Goal: Transaction & Acquisition: Download file/media

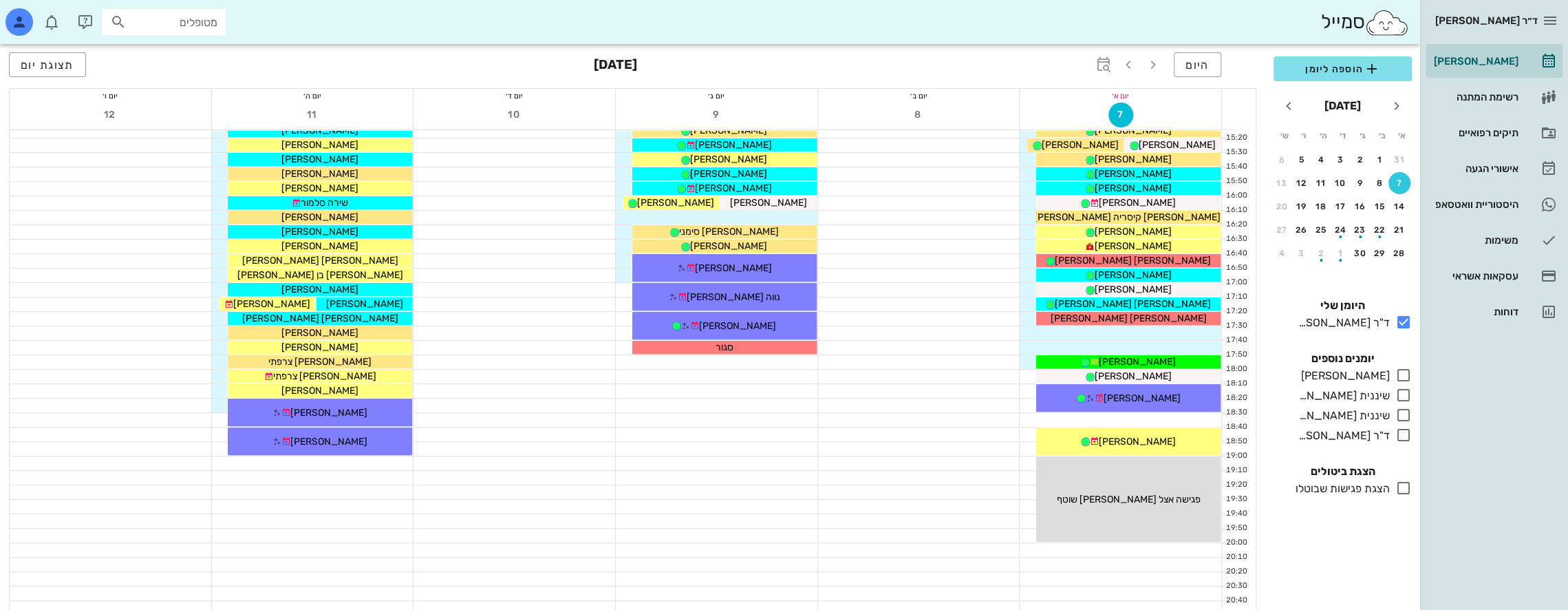
scroll to position [733, 0]
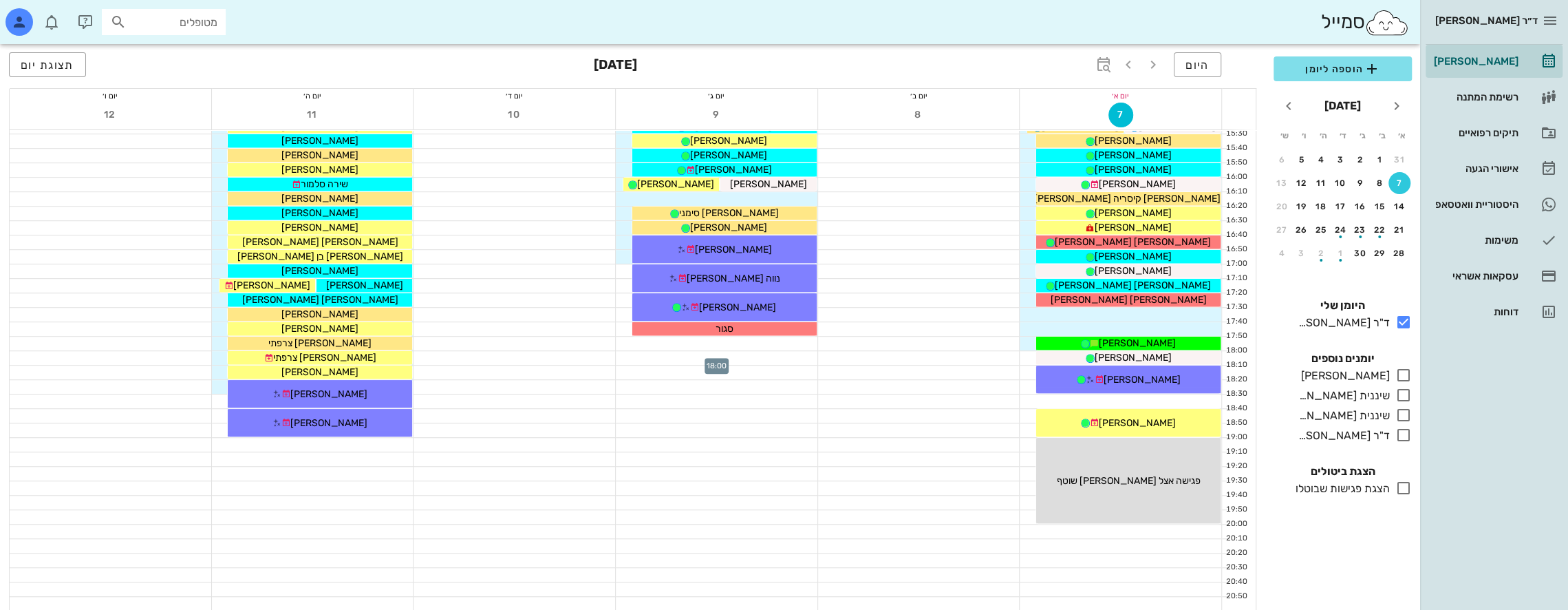
click at [735, 351] on div at bounding box center [717, 357] width 202 height 14
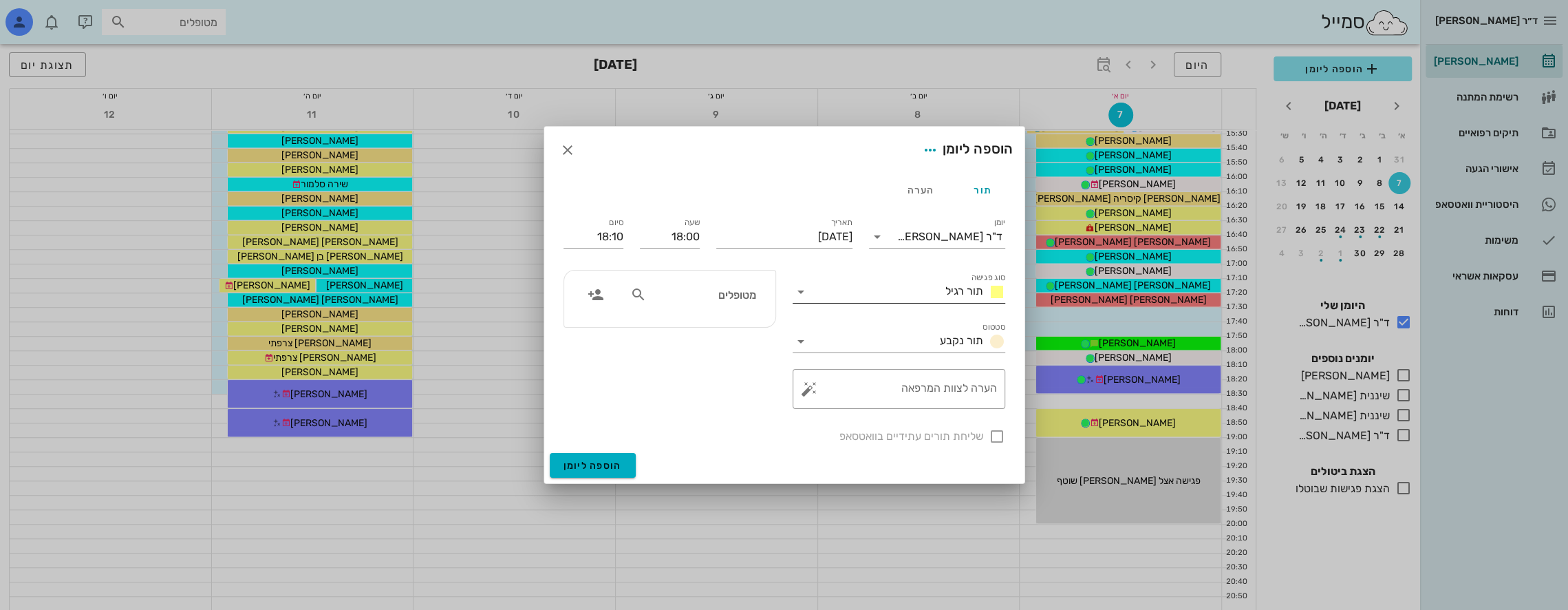
click at [797, 294] on icon at bounding box center [801, 291] width 16 height 16
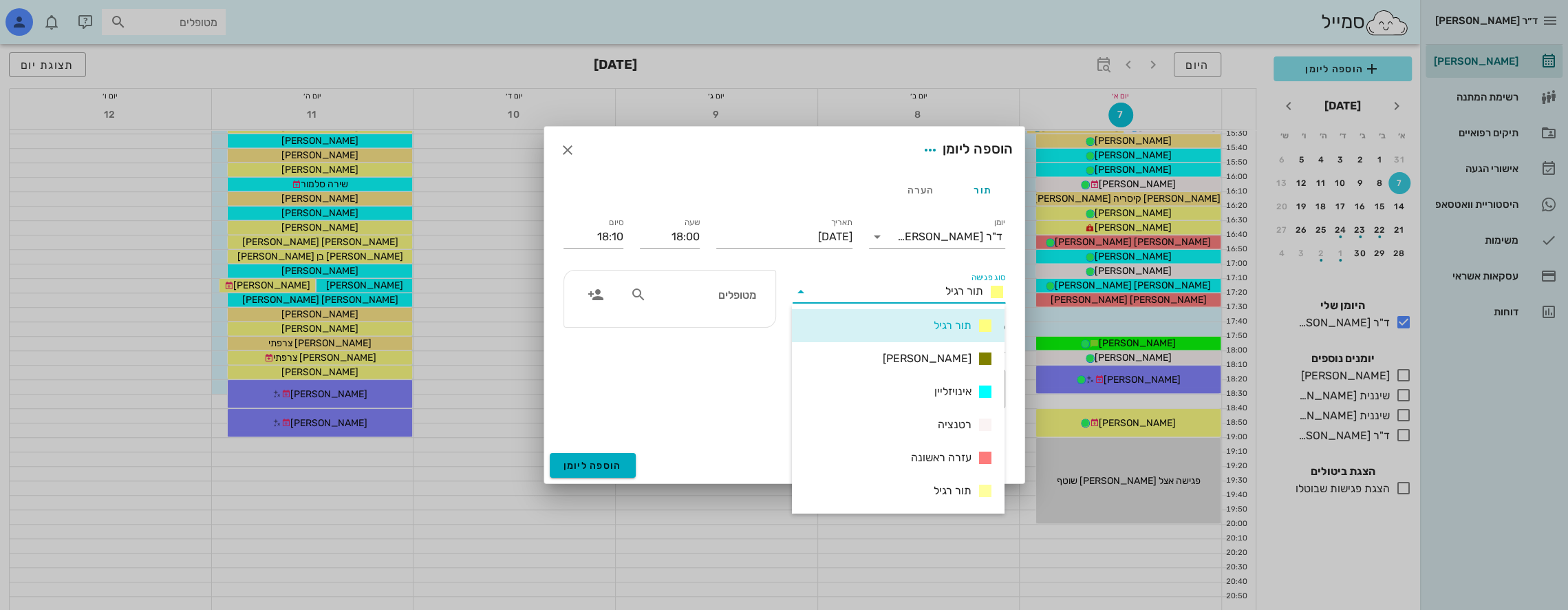
click at [797, 294] on icon at bounding box center [801, 291] width 16 height 16
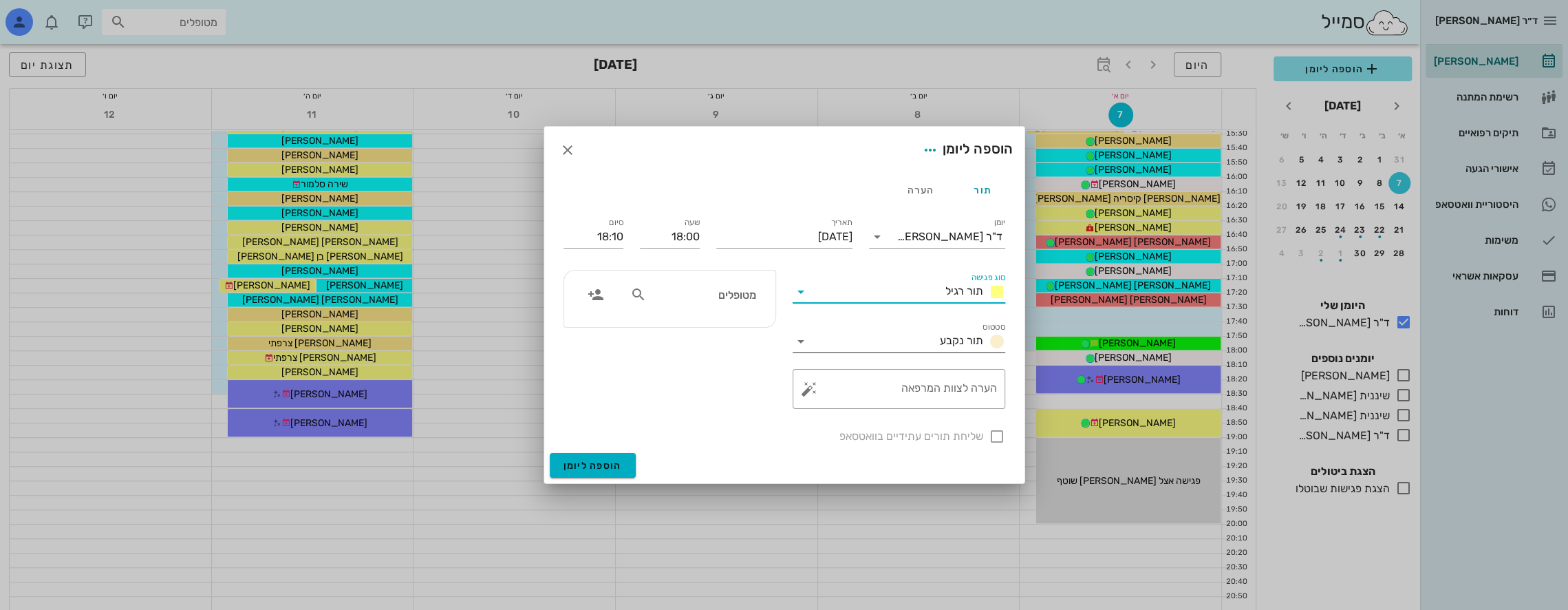
click at [797, 335] on icon at bounding box center [801, 341] width 16 height 16
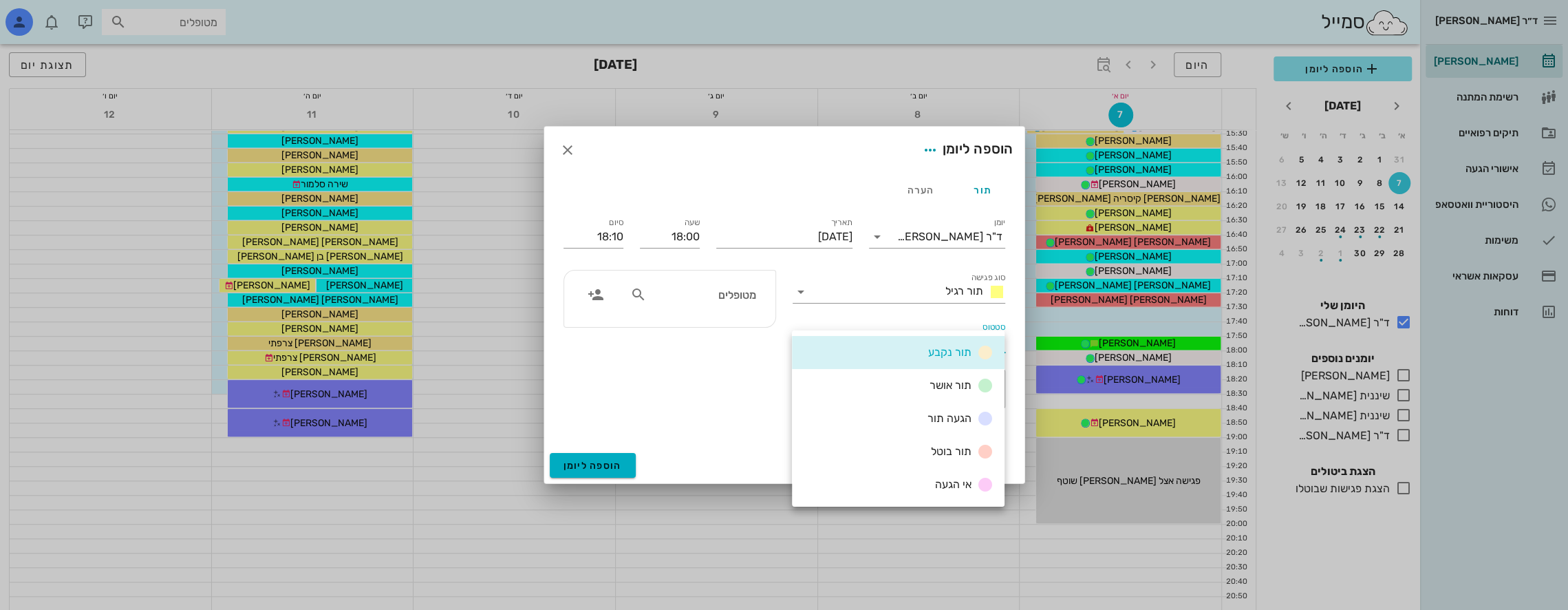
click at [797, 335] on div "תור נקבע תור אושר הגעה תור תור בוטל אי הגעה" at bounding box center [898, 418] width 212 height 176
click at [691, 397] on div "מטופלים" at bounding box center [670, 339] width 229 height 156
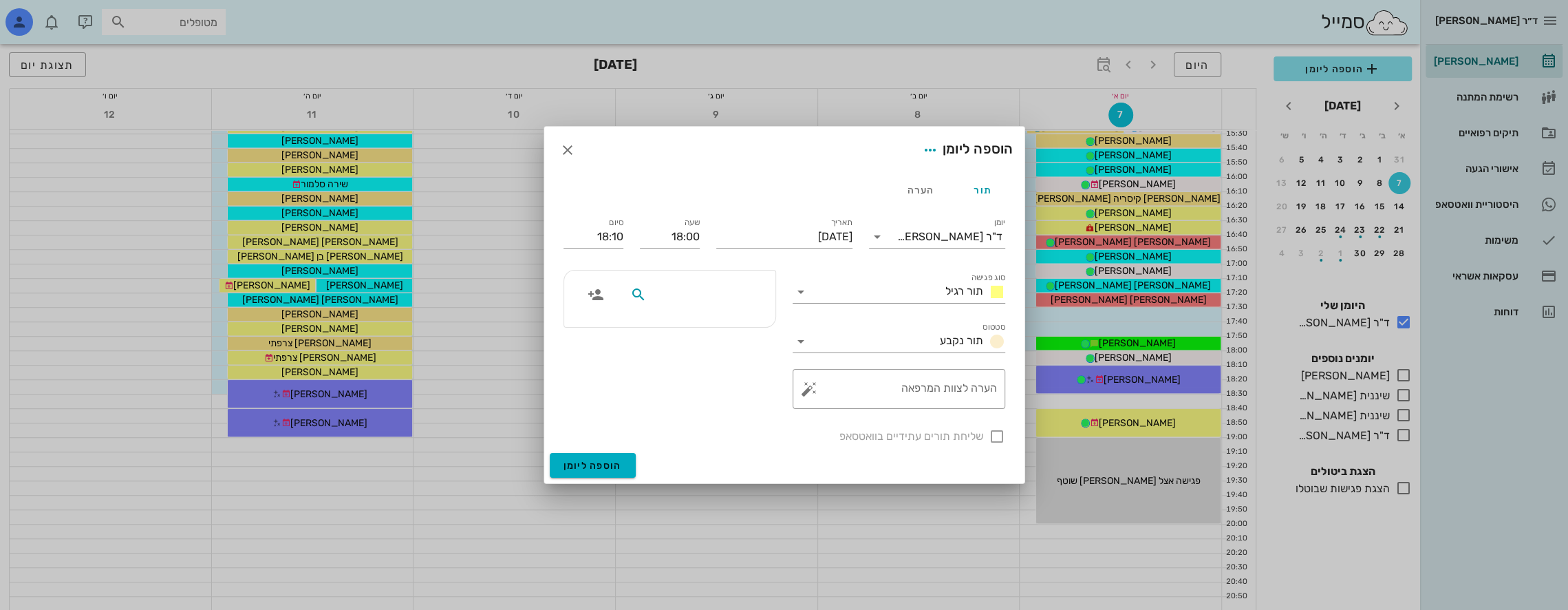
click at [701, 296] on input "text" at bounding box center [702, 295] width 106 height 18
click at [799, 289] on icon at bounding box center [801, 291] width 16 height 16
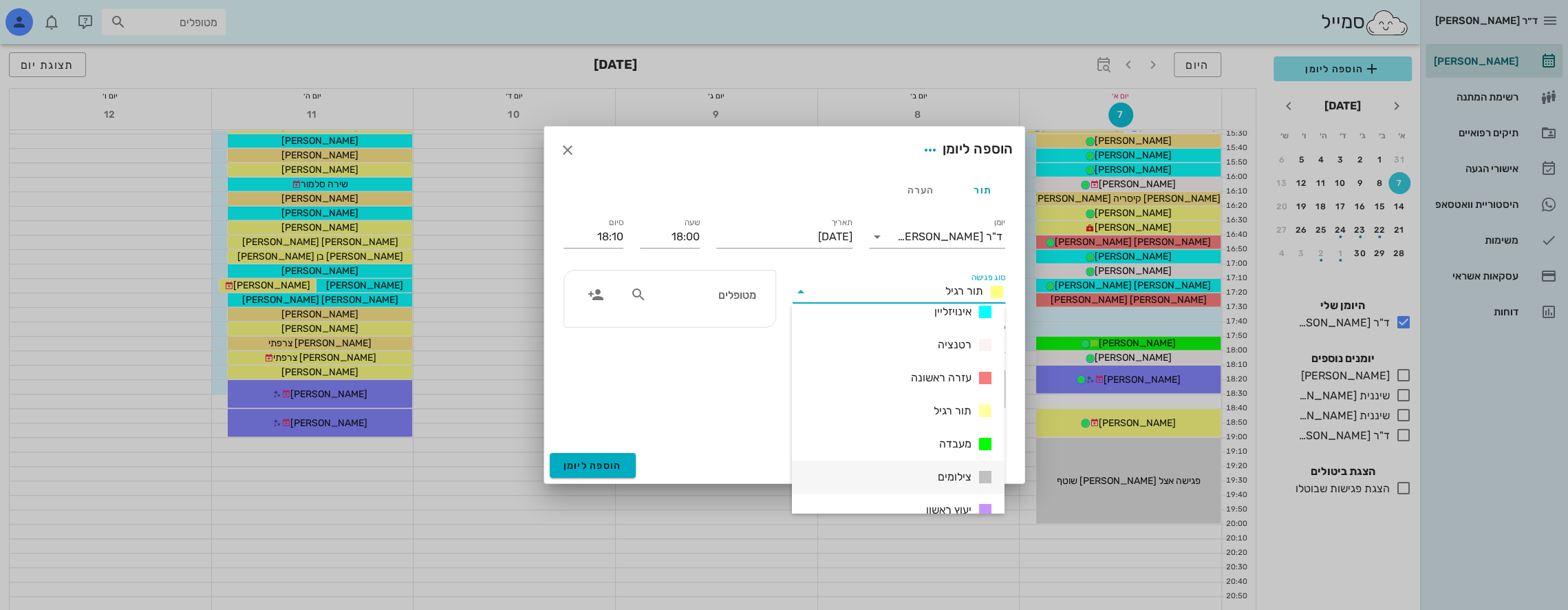
scroll to position [198, 0]
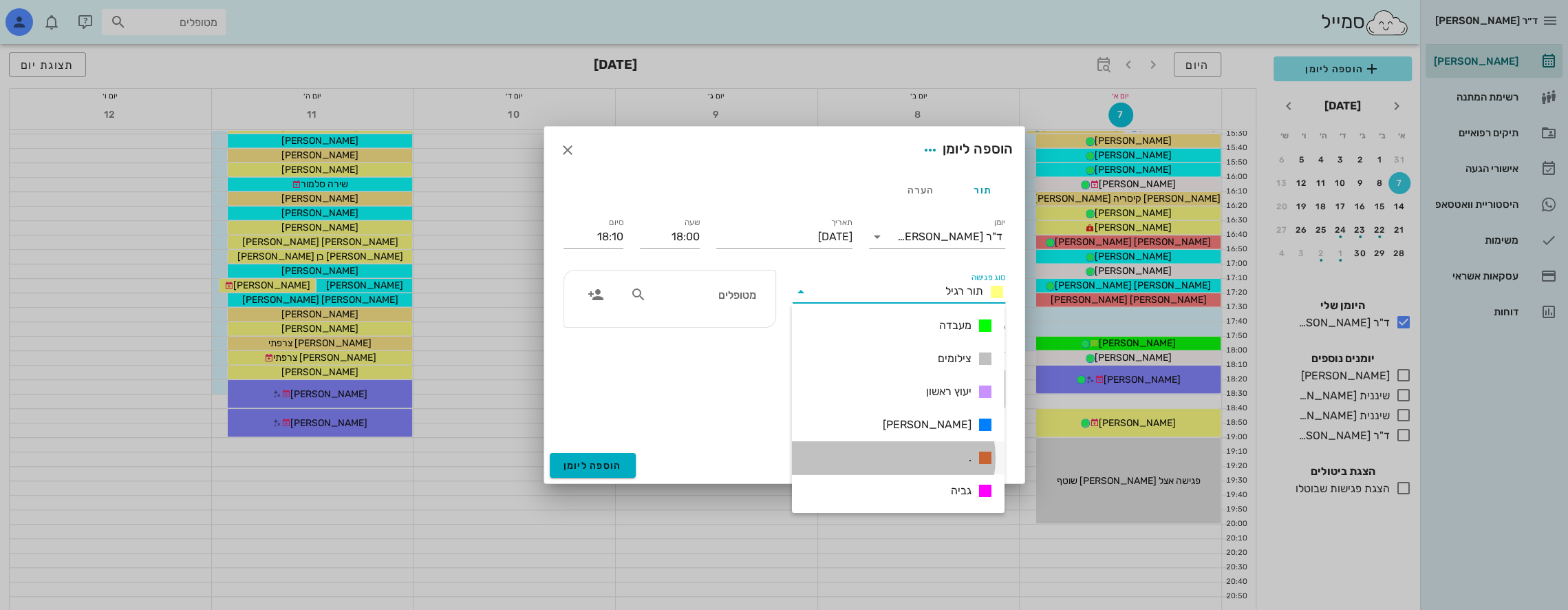
click at [985, 458] on icon at bounding box center [985, 458] width 16 height 16
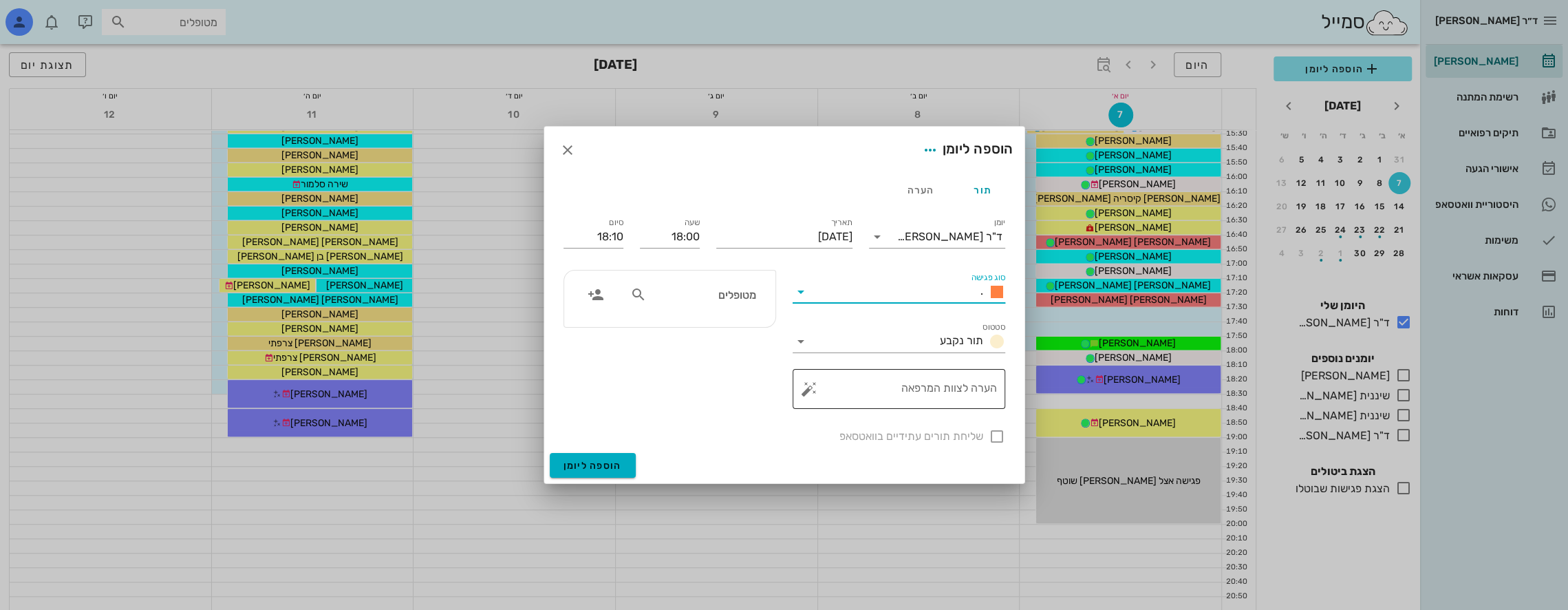
click at [943, 388] on textarea "הערה לצוות המרפאה" at bounding box center [904, 392] width 185 height 33
type textarea "פגישה ד"ר [PERSON_NAME]"
click at [613, 235] on input "18:10" at bounding box center [593, 236] width 60 height 22
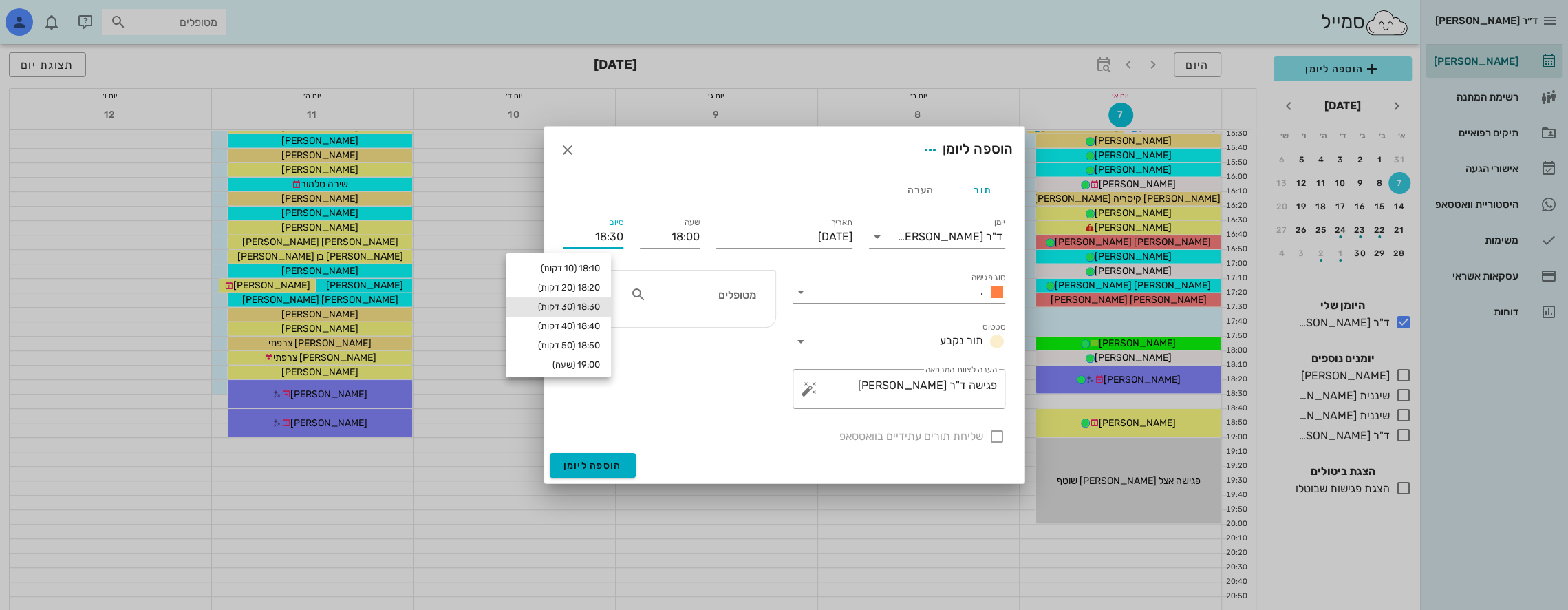
type input "18:30"
click at [594, 304] on div "18:30 (30 דקות)" at bounding box center [558, 307] width 83 height 11
type input "18:30"
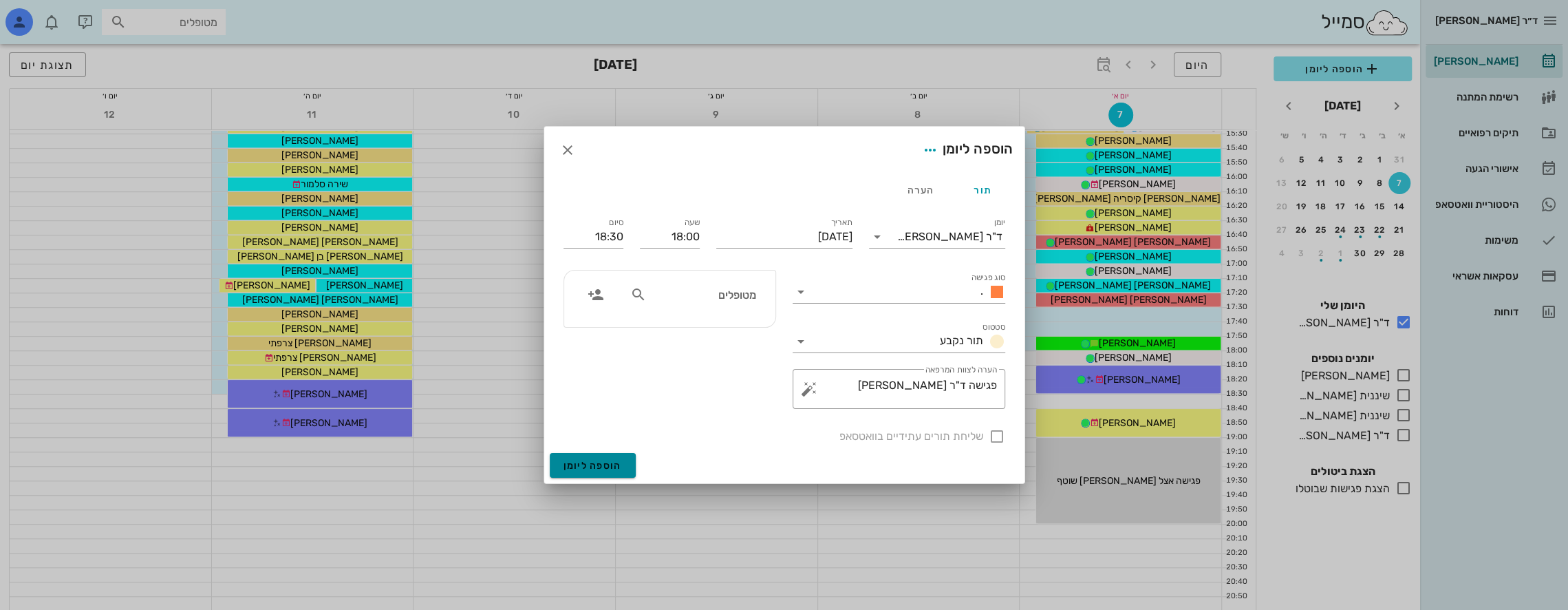
click at [607, 464] on span "הוספה ליומן" at bounding box center [592, 466] width 58 height 11
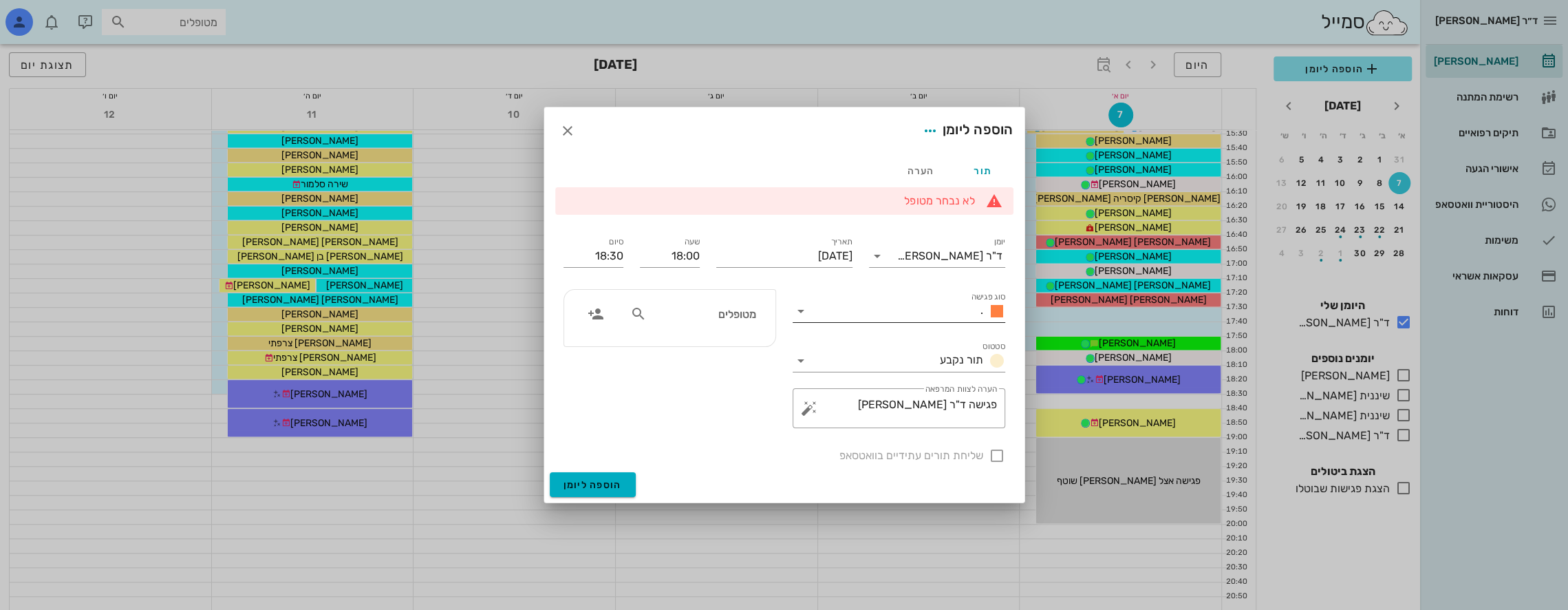
click at [801, 310] on icon at bounding box center [801, 311] width 16 height 16
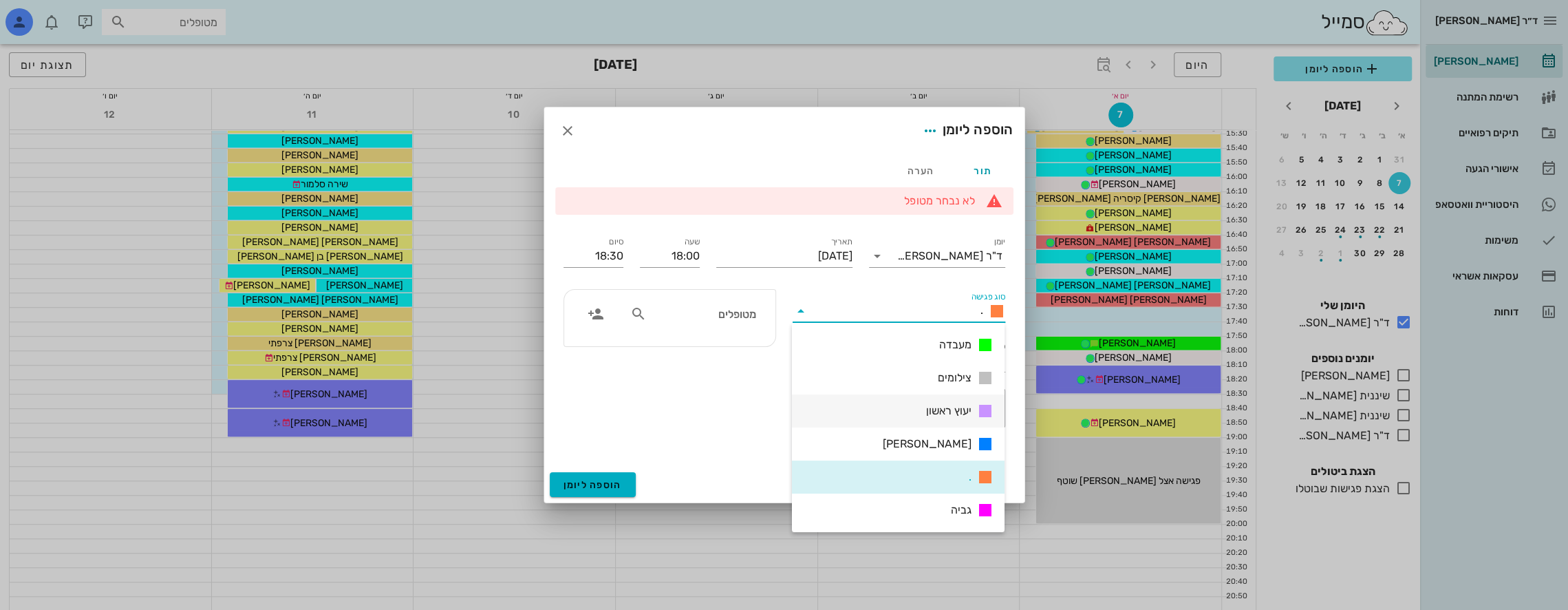
scroll to position [0, 0]
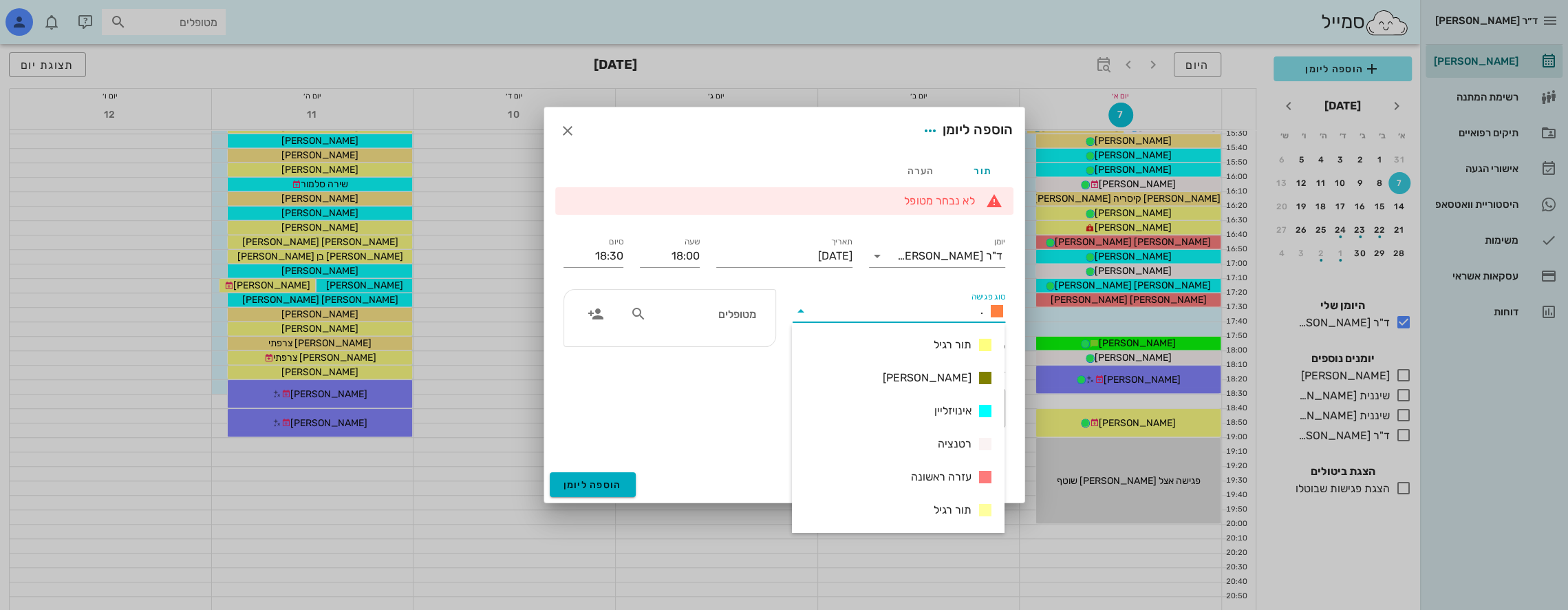
click at [755, 411] on div "מטופלים" at bounding box center [670, 358] width 229 height 156
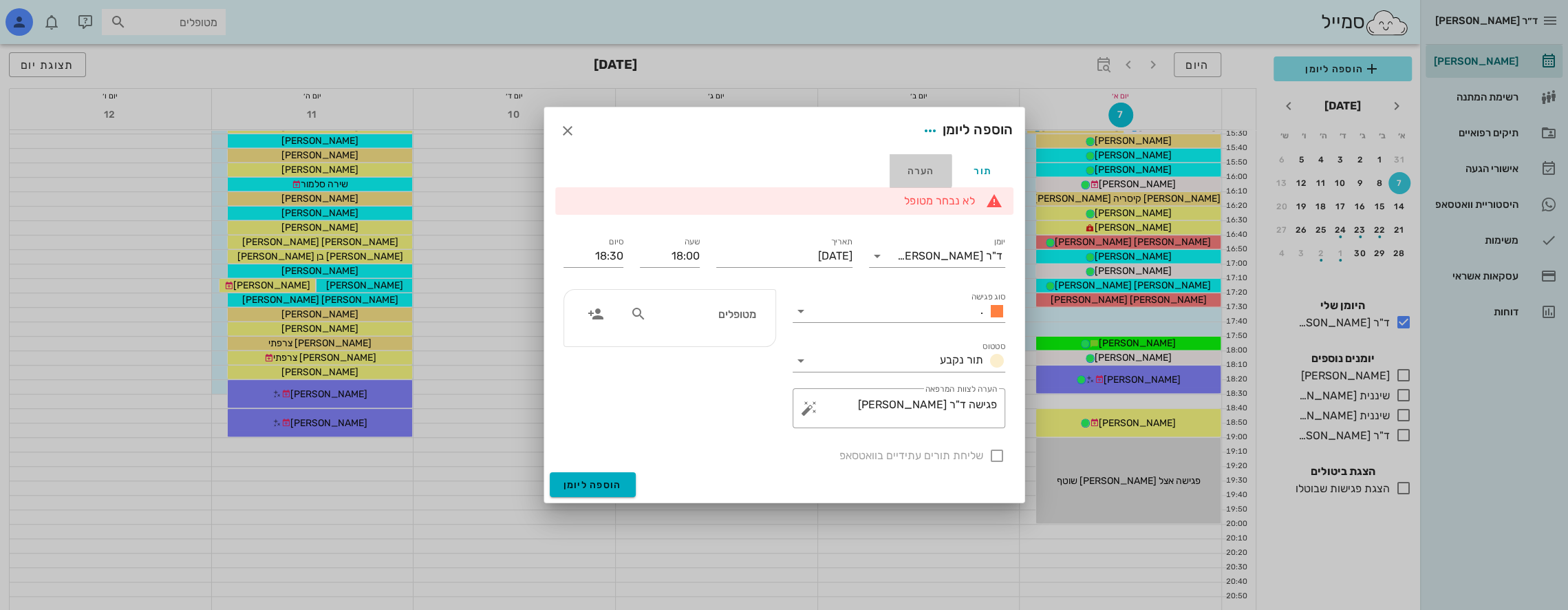
click at [914, 166] on div "הערה" at bounding box center [921, 170] width 62 height 33
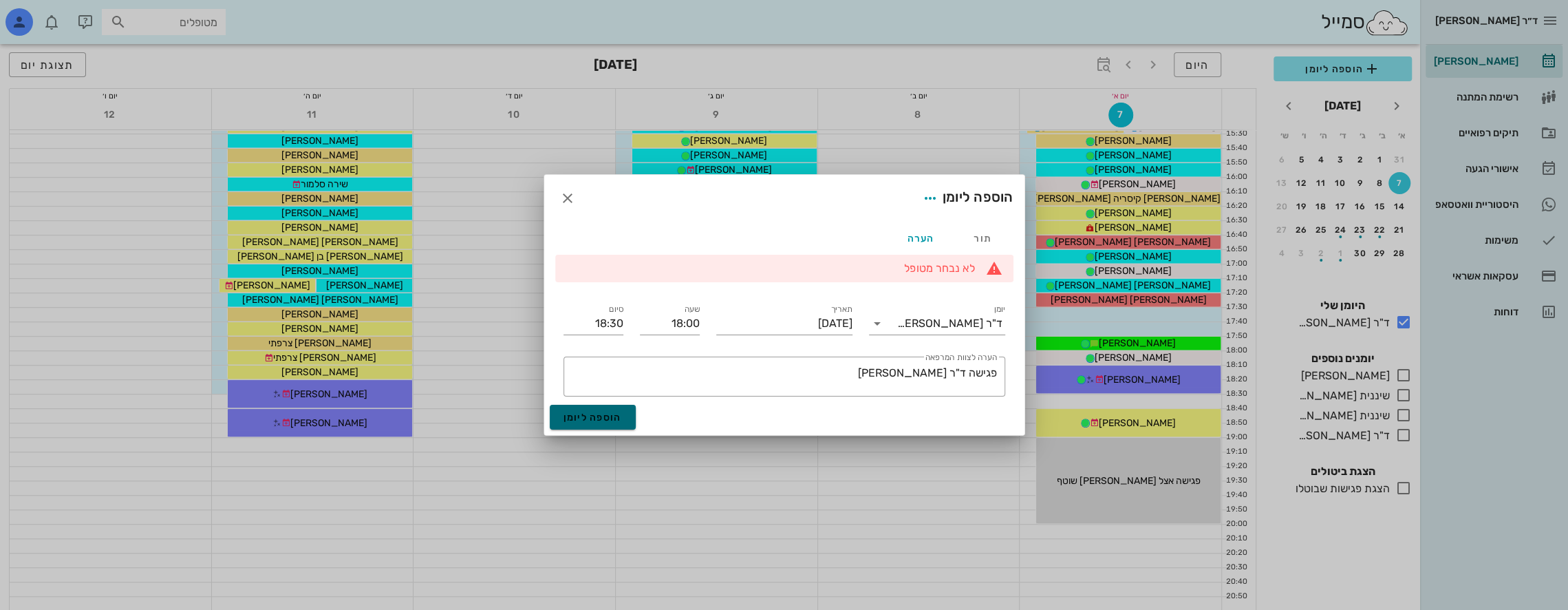
click at [616, 416] on span "הוספה ליומן" at bounding box center [592, 417] width 58 height 11
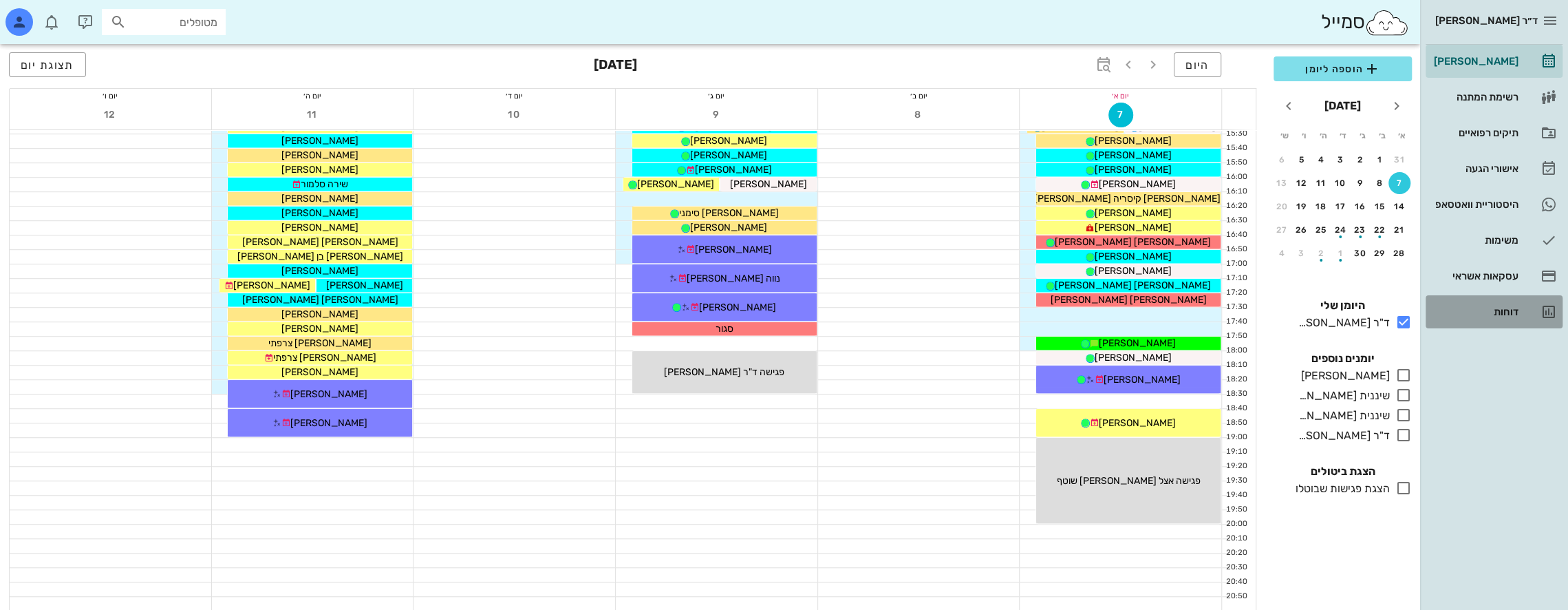
click at [1512, 311] on div "דוחות" at bounding box center [1475, 311] width 87 height 11
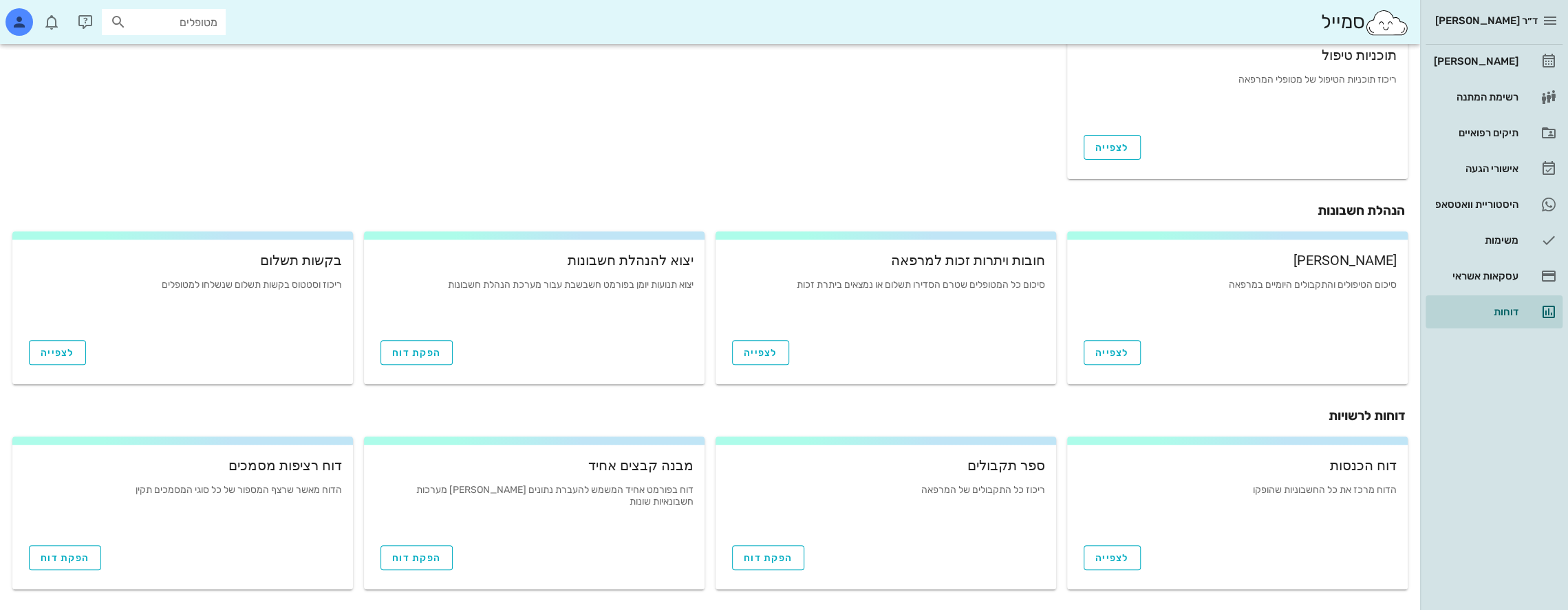
scroll to position [407, 0]
click at [1122, 561] on span "לצפייה" at bounding box center [1113, 556] width 34 height 11
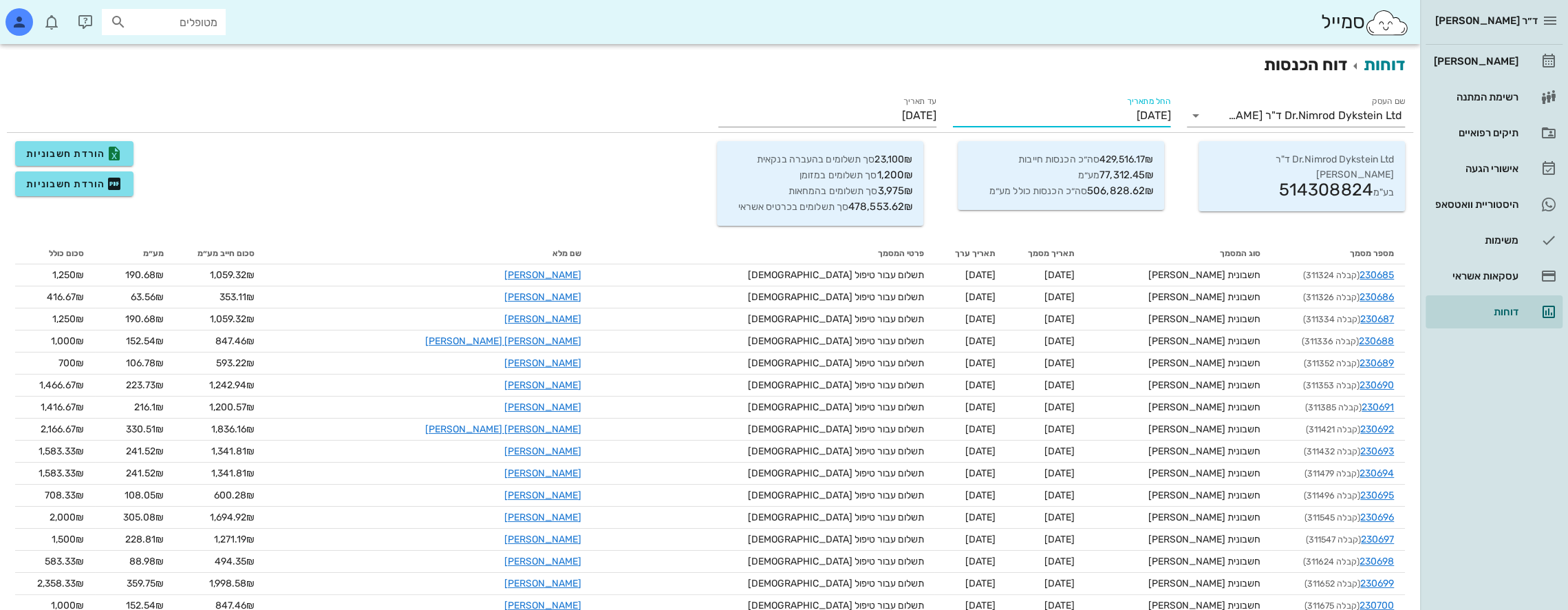
click at [1102, 115] on input "[DATE]" at bounding box center [1062, 115] width 218 height 22
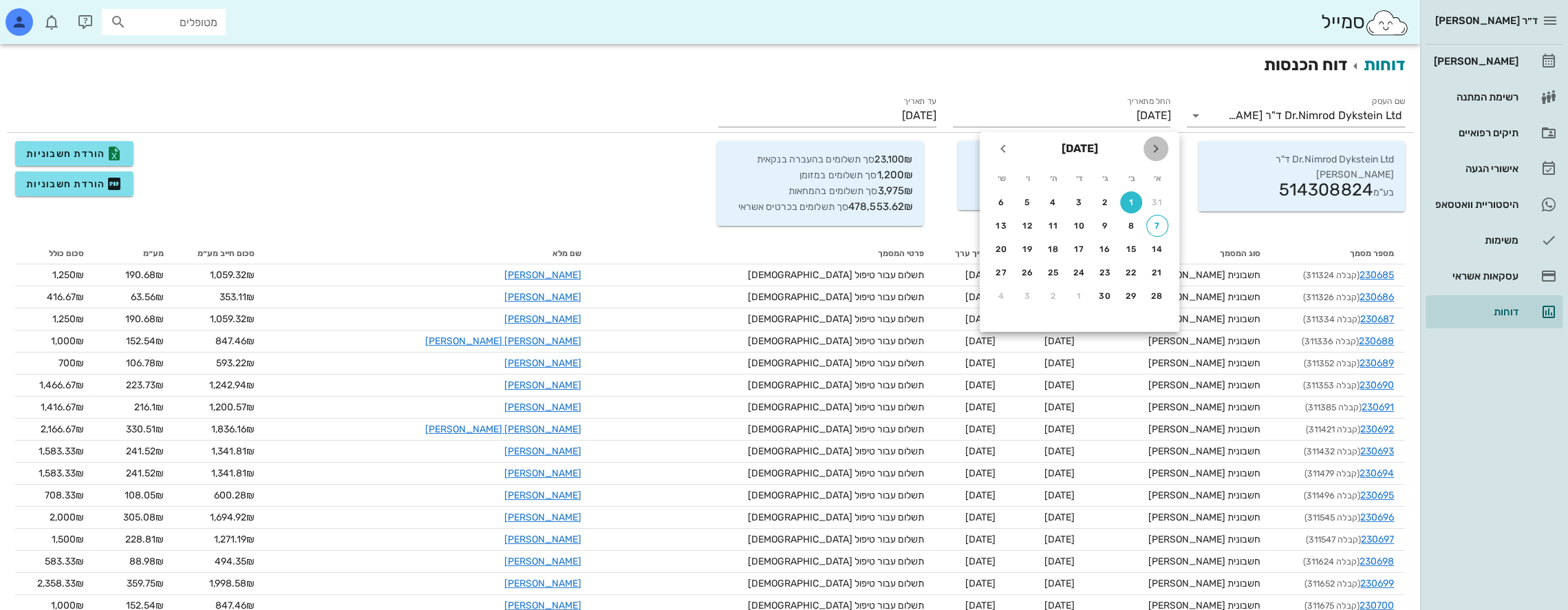
click at [1160, 147] on icon "חודש שעבר" at bounding box center [1156, 148] width 16 height 16
click at [1027, 201] on div "1" at bounding box center [1027, 203] width 22 height 10
type input "[DATE]"
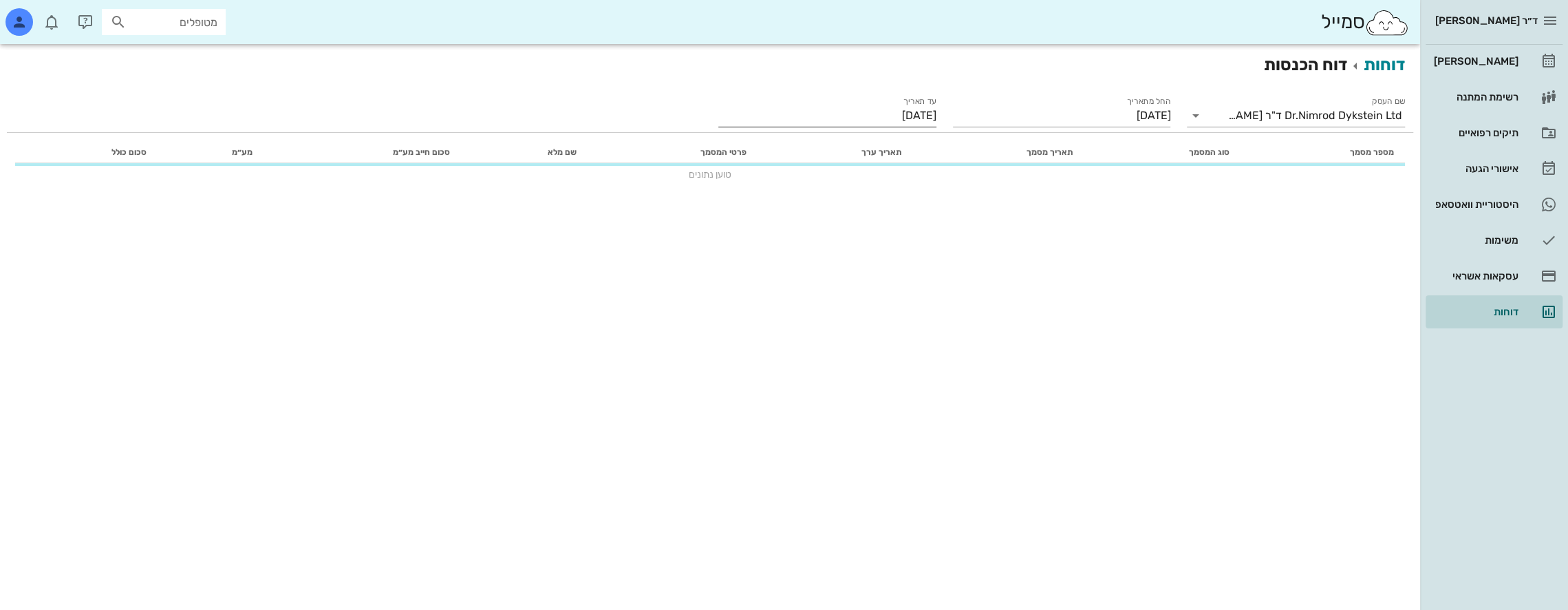
click at [913, 118] on input "[DATE]" at bounding box center [827, 115] width 218 height 22
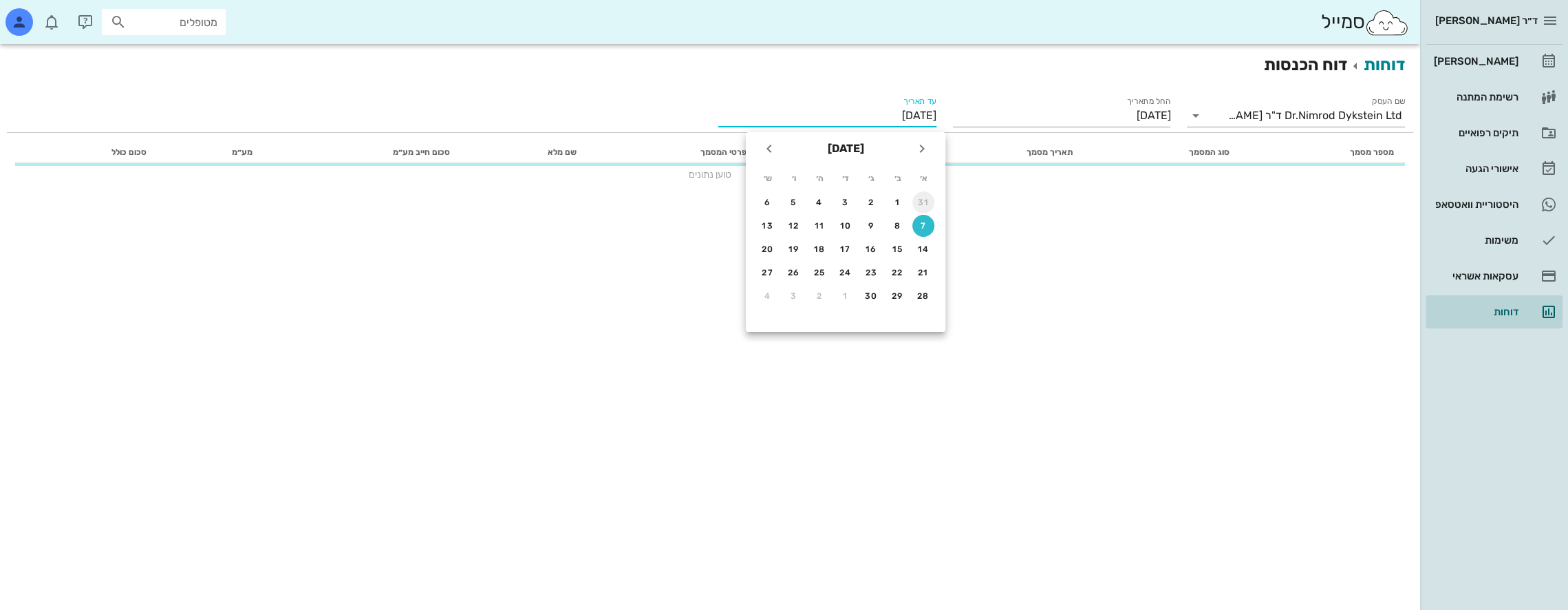
click at [928, 203] on div "31" at bounding box center [923, 203] width 22 height 10
type input "[DATE]"
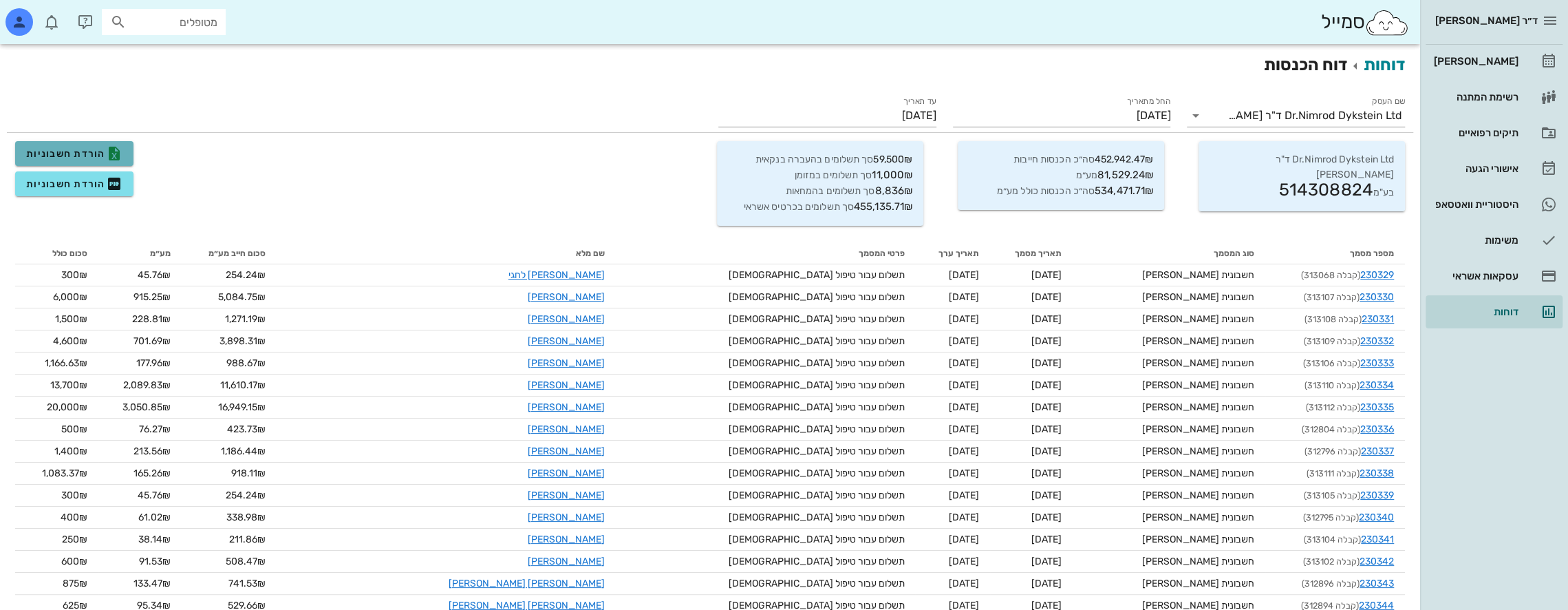
click at [52, 149] on span "הורדת חשבוניות" at bounding box center [73, 153] width 96 height 16
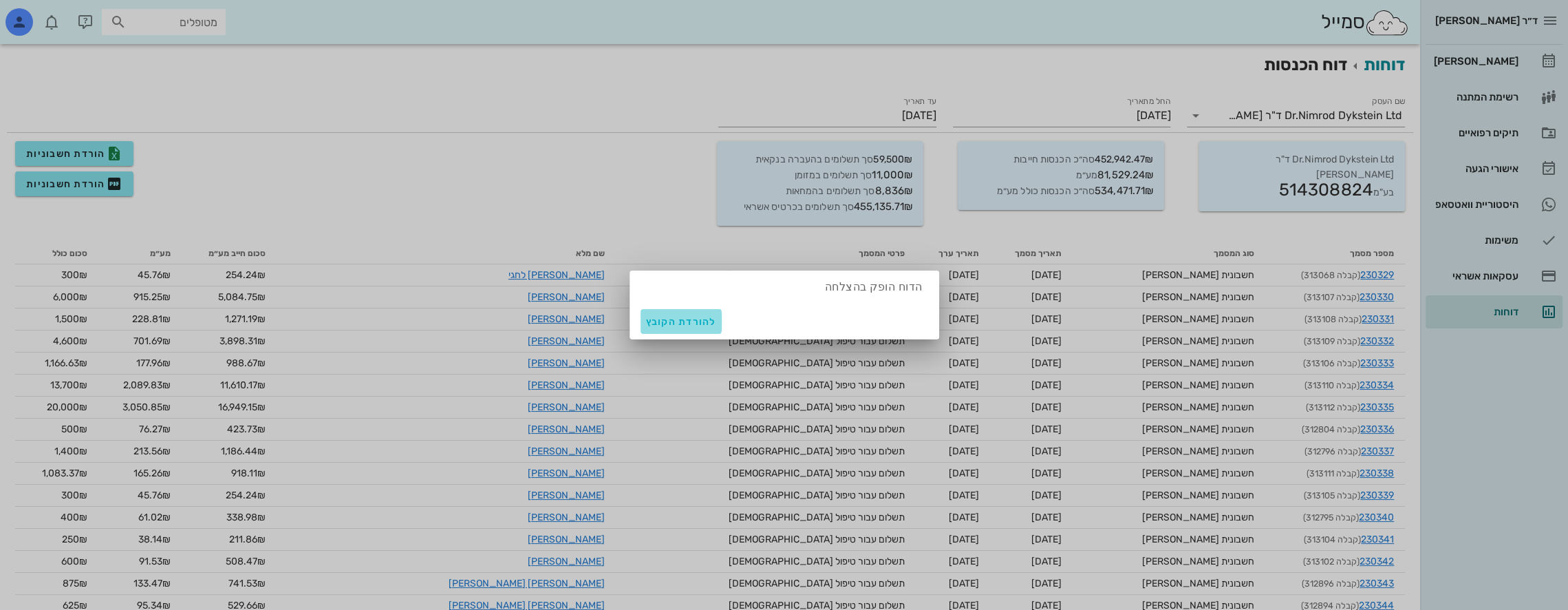
click at [684, 320] on span "להורדת הקובץ" at bounding box center [681, 321] width 70 height 11
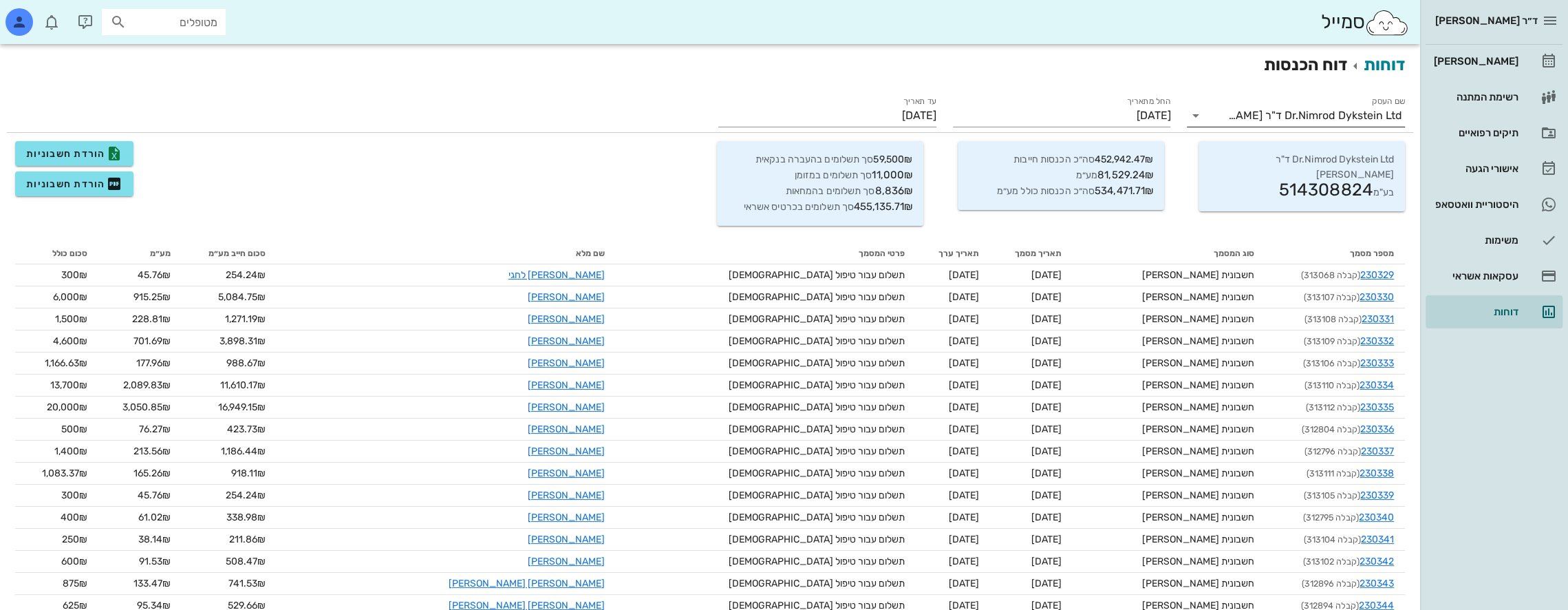
click at [1197, 115] on icon at bounding box center [1195, 115] width 16 height 16
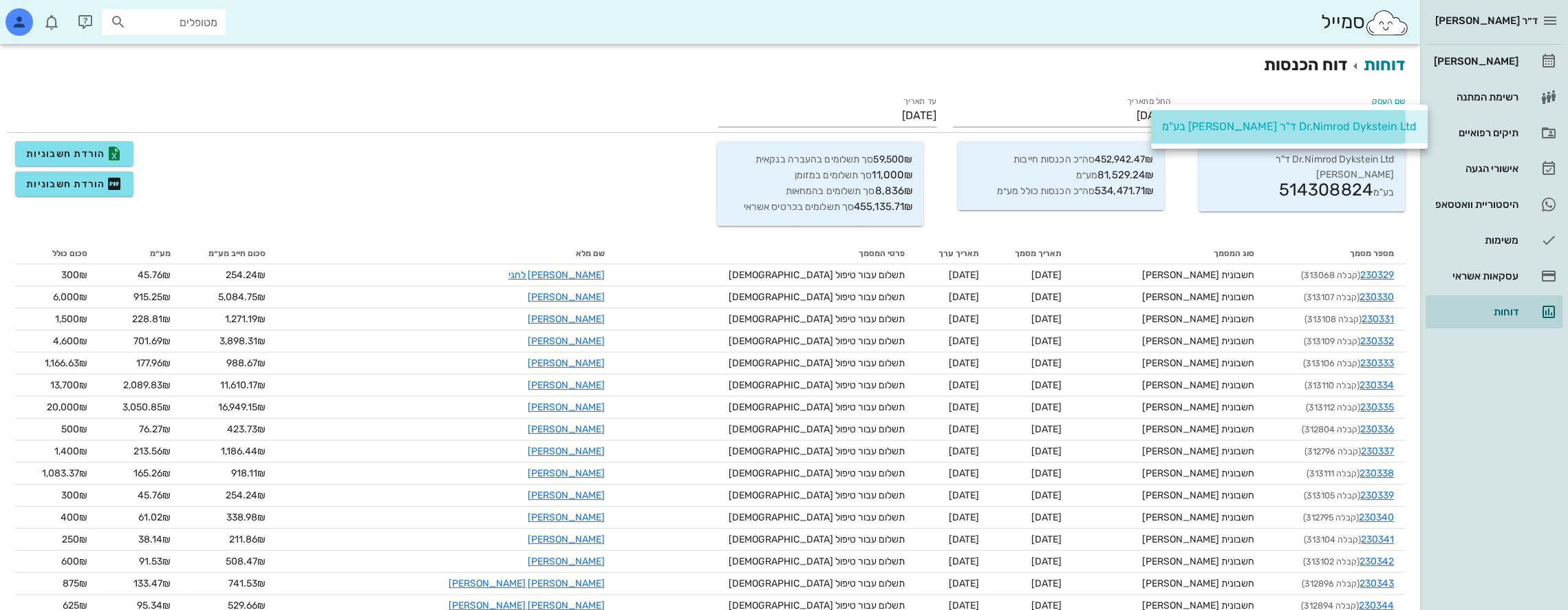
click at [1197, 115] on div "Dr.Nimrod Dykstein Ltd ד"ר [PERSON_NAME] בע"מ" at bounding box center [1290, 126] width 255 height 30
